Goal: Task Accomplishment & Management: Use online tool/utility

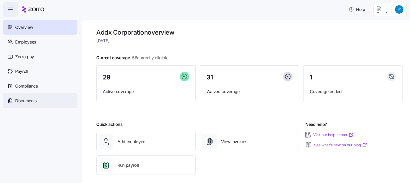
click at [24, 100] on span "Documents" at bounding box center [25, 100] width 21 height 7
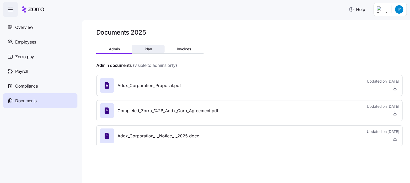
click at [148, 47] on span "Plan" at bounding box center [148, 49] width 7 height 4
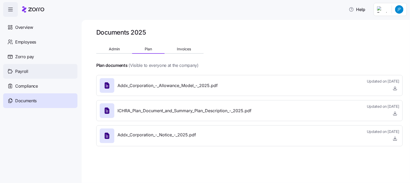
click at [24, 71] on span "Payroll" at bounding box center [21, 71] width 13 height 7
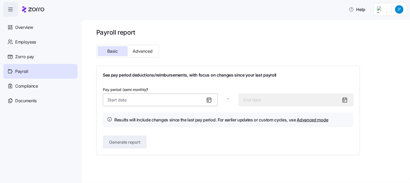
click at [124, 103] on input "Pay period (semi monthly) *" at bounding box center [160, 99] width 115 height 13
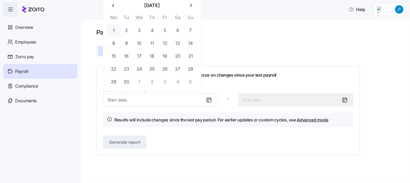
click at [115, 29] on button "1" at bounding box center [113, 30] width 13 height 13
type input "September 1, 2025"
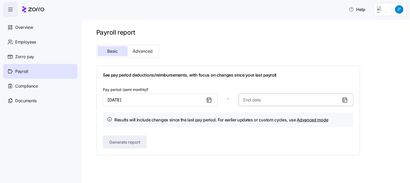
click at [255, 102] on input at bounding box center [296, 99] width 115 height 13
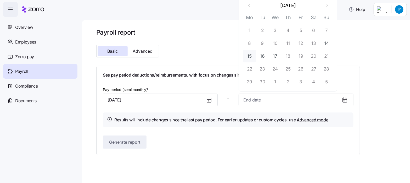
click at [248, 54] on button "15" at bounding box center [249, 56] width 13 height 13
type input "September 15, 2025"
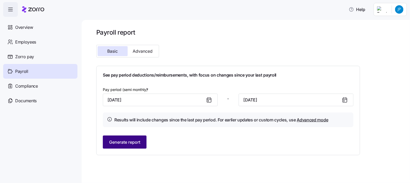
click at [112, 143] on span "Generate report" at bounding box center [124, 142] width 31 height 6
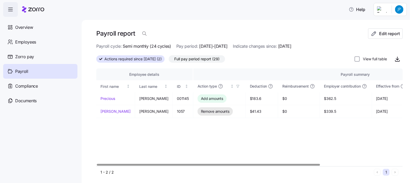
click at [131, 165] on div at bounding box center [208, 165] width 223 height 2
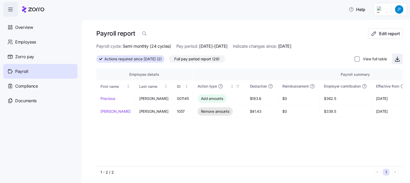
click at [396, 59] on icon "button" at bounding box center [397, 59] width 3 height 1
click at [399, 11] on html "Help Overview Employees Zorro pay Payroll Compliance Documents Payroll report E…" at bounding box center [205, 90] width 410 height 180
click at [384, 52] on div "Log out" at bounding box center [378, 53] width 20 height 6
